Goal: Communication & Community: Answer question/provide support

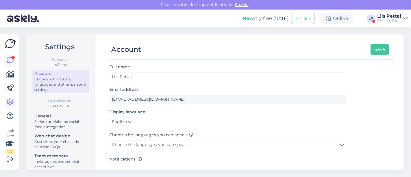
click at [13, 60] on icon at bounding box center [10, 60] width 7 height 7
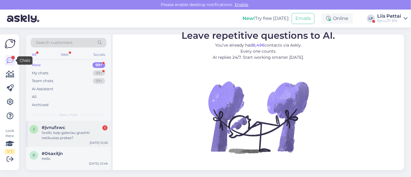
click at [64, 135] on div "Sveiki, kaip galeciau grazinti netikusias prekes?" at bounding box center [75, 135] width 66 height 10
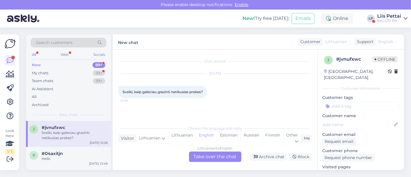
click at [213, 157] on div "Lithuanian to English Take over the chat" at bounding box center [215, 156] width 52 height 10
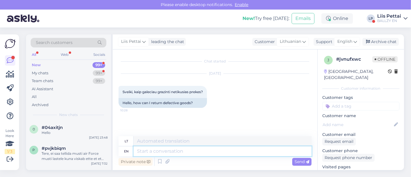
click at [211, 152] on textarea at bounding box center [222, 151] width 178 height 10
type textarea "fist"
type textarea "kumštis"
type textarea "first of"
type textarea "pirmas"
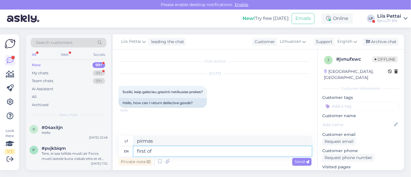
type textarea "first of"
type textarea "pirmasis iš"
type textarea "first of all, we"
type textarea "visų pirma,"
type textarea "first of all, we w"
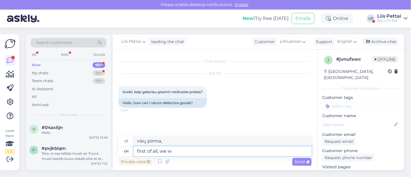
type textarea "visų pirma, mes"
type textarea "first of all, we would k"
type textarea "visų pirma, mes norėtume"
type textarea "first of all, we would like pictures"
type textarea "pirmiausia norėtume nuotraukų"
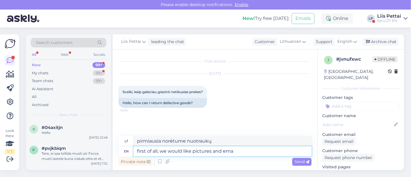
type textarea "first of all, we would like pictures and emai"
type textarea "pirmiausia norėtume nuotraukų ir"
type textarea "first of all, we would like pictures and email abo"
type textarea "pirmiausia norėtume nuotraukų ir el. pašto"
type textarea "first of all, we would like pictures and email about t"
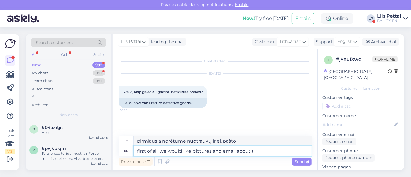
type textarea "pirmiausia norėtume nuotraukų ir el. laiško apie"
type textarea "first of all, we would like pictures and email about it to"
type textarea "pirmiausia norėtume nuotraukų ir el. laiško apie tai"
type textarea "first of all, we would like pictures and email about it to k"
type textarea "pirmiausia norėtume nuotraukų ir el. laiško šia tema"
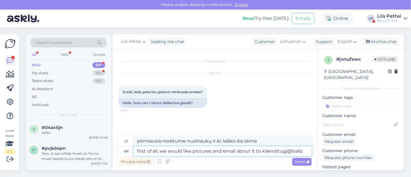
type textarea "first of all, we would like pictures and email about it to klienditugi@ballzy"
type textarea "Visų pirma, norėtume nuotraukų ir el. laiško šia tema adresu klienditugi@ballz."
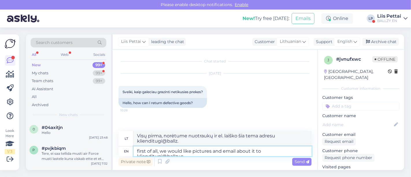
type textarea "first of all, we would like pictures and email about it to [EMAIL_ADDRESS][DOMA…"
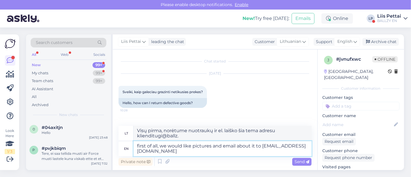
type textarea "Visų pirma, norėtume nuotraukų ir el. laiško apie tai adresu [EMAIL_ADDRESS][DO…"
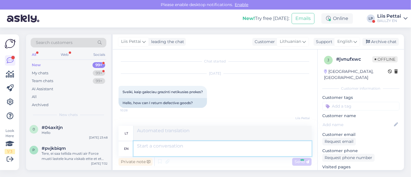
scroll to position [28, 0]
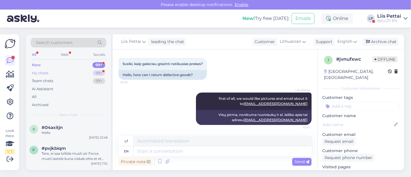
click at [36, 73] on div "My chats" at bounding box center [40, 73] width 16 height 6
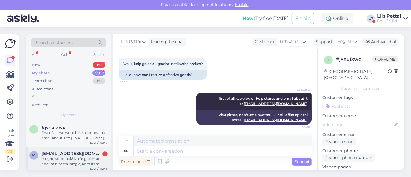
click at [51, 154] on span "[EMAIL_ADDRESS][DOMAIN_NAME]" at bounding box center [72, 153] width 60 height 5
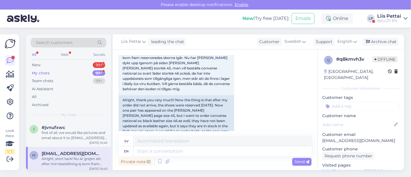
scroll to position [322, 0]
click at [257, 153] on textarea at bounding box center [222, 151] width 178 height 10
type textarea "c"
click at [375, 168] on link "[URL][DOMAIN_NAME][PERSON_NAME]" at bounding box center [362, 170] width 80 height 5
type textarea "[PERSON_NAME]"
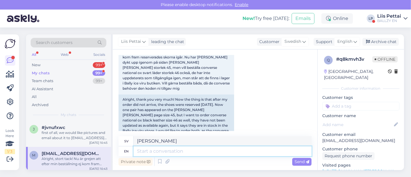
click at [181, 149] on textarea at bounding box center [222, 151] width 178 height 10
type textarea "oh so"
type textarea "åh"
type textarea "oh so so"
type textarea "[PERSON_NAME]"
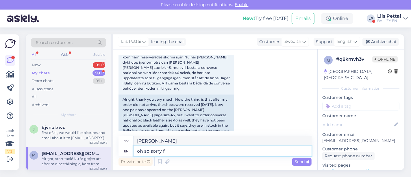
type textarea "oh so sorry fo"
type textarea "åh, så ledsen"
type textarea "oh so sorry for t"
type textarea "åh, så ledsen för"
type textarea "oh so sorry for the conv"
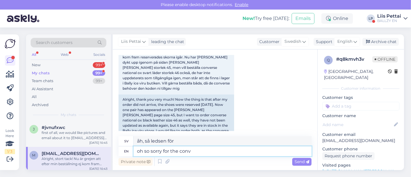
type textarea "Åh, så ledsen för samtalet"
type textarea "oh so sorry for the converse, these have been"
type textarea "Åh, så ledsen för samtalet,"
type textarea "oh so sorry for the converse, these have been alr"
type textarea "Åh, så ledsen för konversationen, dessa har"
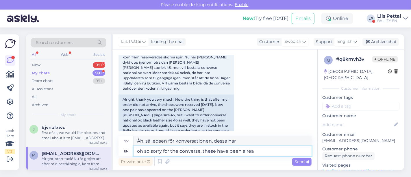
type textarea "oh so sorry for the converse, these have been alread"
type textarea "Åh, så ledsen för motsatsen, dessa har varit"
type textarea "oh so sorry for the converse, these have been already or"
type textarea "Åh, förlåt för konversationen, dessa har redan varit där"
type textarea "oh so sorry for the converse, these have been already ordered fro"
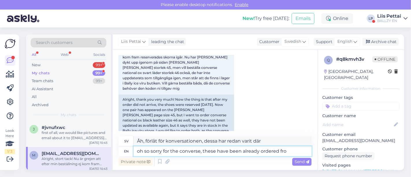
type textarea "Åh, förlåt för converse-problemet, dessa är redan beställda."
type textarea "oh so sorry for the converse, these have been already ordered from the"
type textarea "Åh, förlåt för converse-problemet, dessa är redan beställda [PERSON_NAME]"
type textarea "oh so sorry for the converse, these have been already ordered from the vir"
type textarea "Åh, förlåt för motsatsen, dessa är redan beställda [PERSON_NAME]"
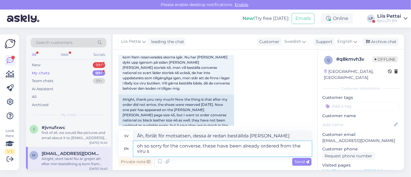
type textarea "oh so sorry for the converse, these have been already ordered from the [GEOGRAP…"
type textarea "Åh, så ledsen för converse-problemet, dessa har redan beställts [PERSON_NAME] v…"
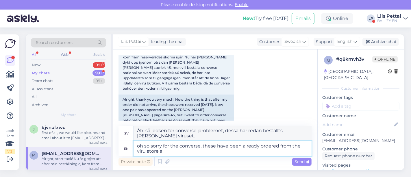
type textarea "oh so sorry for the converse, these have been already ordered from the viru sto…"
type textarea "Åh, så ledsen för converse-problemet, dessa har redan beställts [PERSON_NAME] […"
type textarea "oh so sorry for the converse, these have been already ordered from the viru sto…"
type textarea "Åh, så ledsen för converse-problemet, dessa har redan beställts [PERSON_NAME] V…"
type textarea "oh so sorry for the converse, these have been already ordered from the viru sto…"
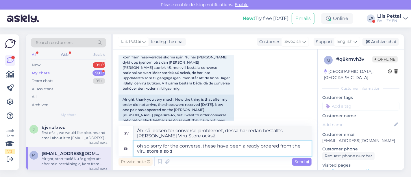
type textarea "Åh, så ledsen för converse-problemet, dessa har redan beställts [PERSON_NAME] v…"
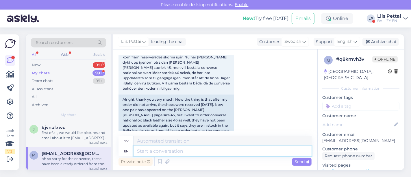
scroll to position [367, 0]
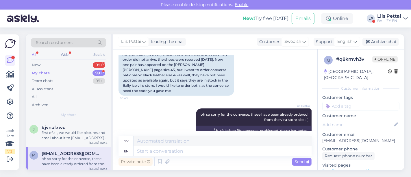
click at [64, 159] on div "oh so sorry for the converse, these have been already ordered from the viru sto…" at bounding box center [75, 161] width 66 height 10
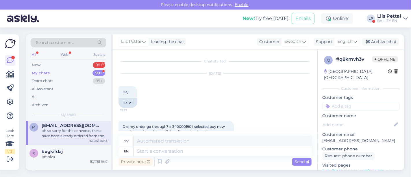
scroll to position [0, 0]
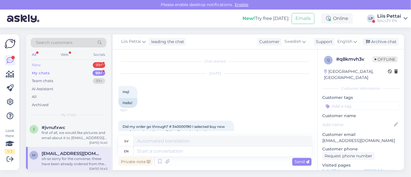
click at [57, 64] on div "New 99+" at bounding box center [69, 65] width 76 height 8
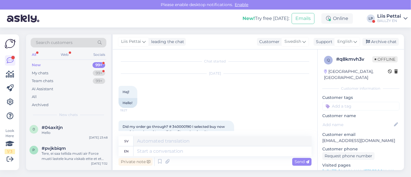
click at [389, 13] on div "New! Try free [DATE]: Emails Online LP Liis Pettai BALLZY EN" at bounding box center [205, 19] width 411 height 18
click at [389, 14] on div "New! Try free [DATE]: Emails Online LP Liis Pettai BALLZY EN" at bounding box center [205, 19] width 411 height 18
click at [387, 22] on div "BALLZY EN" at bounding box center [389, 20] width 24 height 5
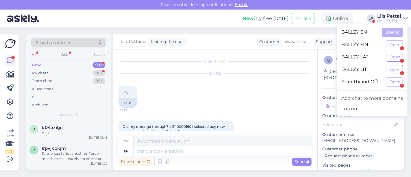
click at [392, 75] on div "BALLZY LIT Open" at bounding box center [371, 69] width 71 height 12
click at [392, 77] on button "Open" at bounding box center [394, 81] width 16 height 9
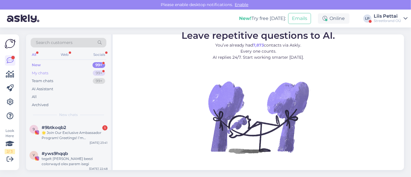
click at [55, 70] on div "My chats 99+" at bounding box center [69, 73] width 76 height 8
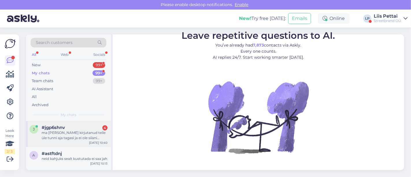
click at [59, 137] on div "ma [PERSON_NAME] kirjutanud teile üle tunni aja tagasi ja ei ole siiani mingit …" at bounding box center [75, 135] width 66 height 10
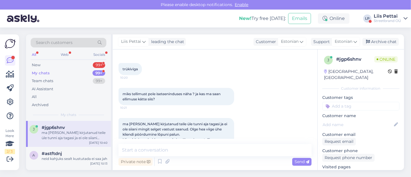
scroll to position [297, 0]
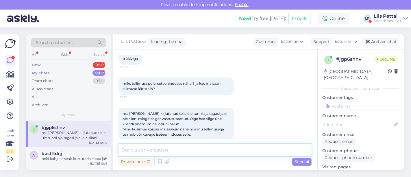
click at [268, 145] on textarea at bounding box center [214, 150] width 193 height 12
type textarea "t"
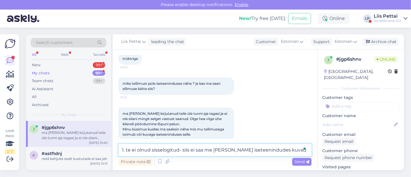
type textarea "1. te ei olnud sisselogitud- siis ei saa me [PERSON_NAME] iseteenindudes kuvada"
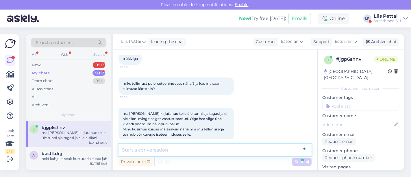
scroll to position [335, 0]
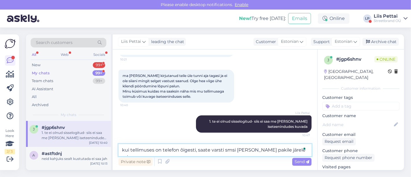
type textarea "kui tellimuses on telefon õigesti, saate varsti smsi [PERSON_NAME] pakile järel…"
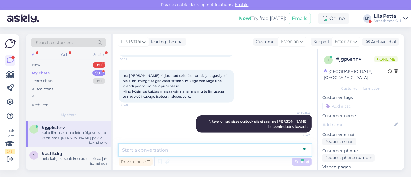
scroll to position [365, 0]
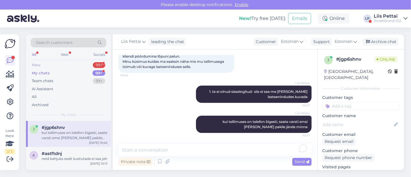
click at [67, 62] on div "New 99+" at bounding box center [69, 65] width 76 height 8
